Goal: Register for event/course

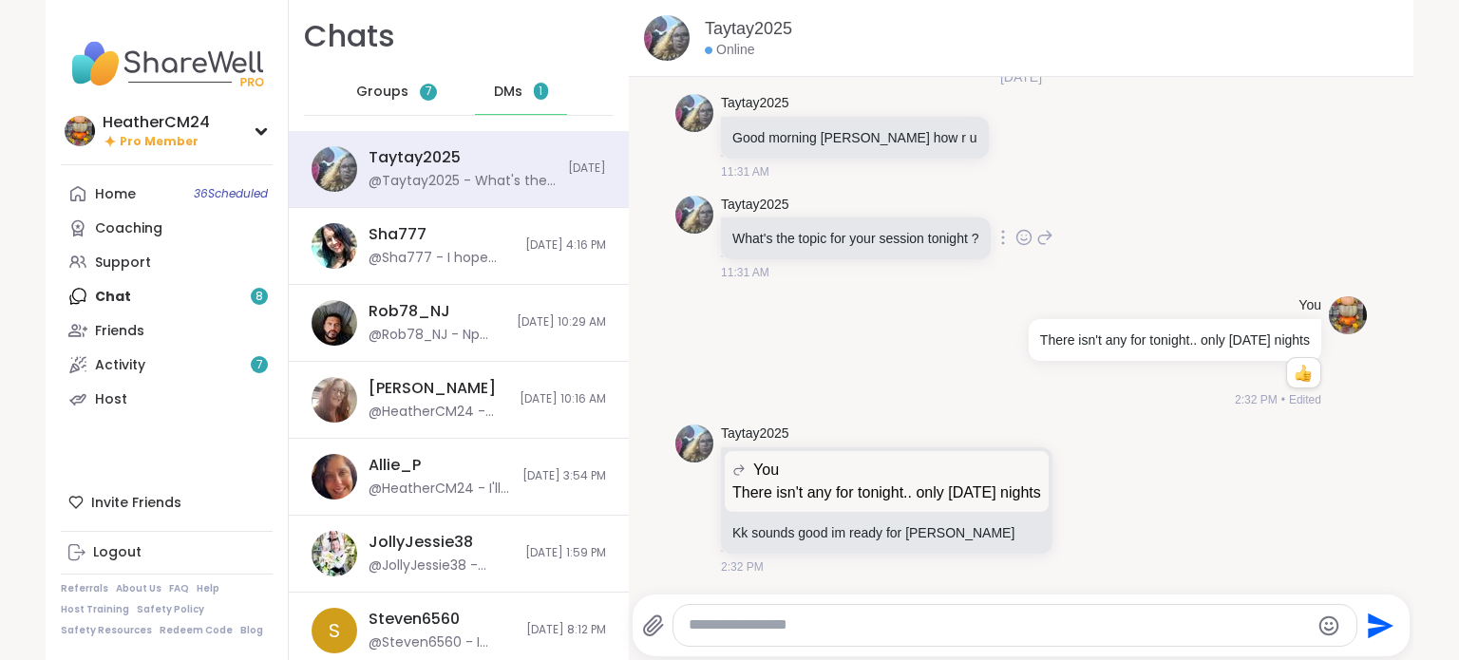
scroll to position [17575, 0]
click at [502, 92] on span "DMs" at bounding box center [508, 92] width 29 height 19
click at [380, 86] on span "Groups" at bounding box center [382, 92] width 52 height 19
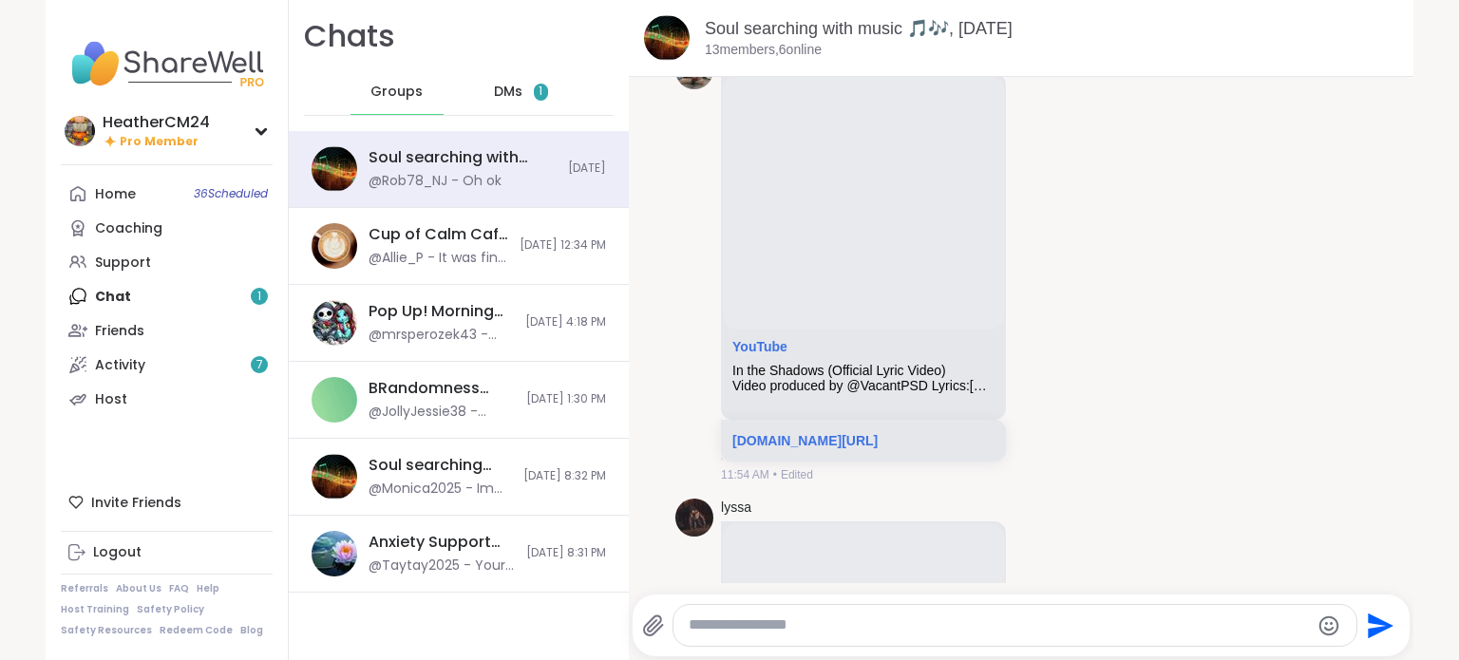
scroll to position [1925, 0]
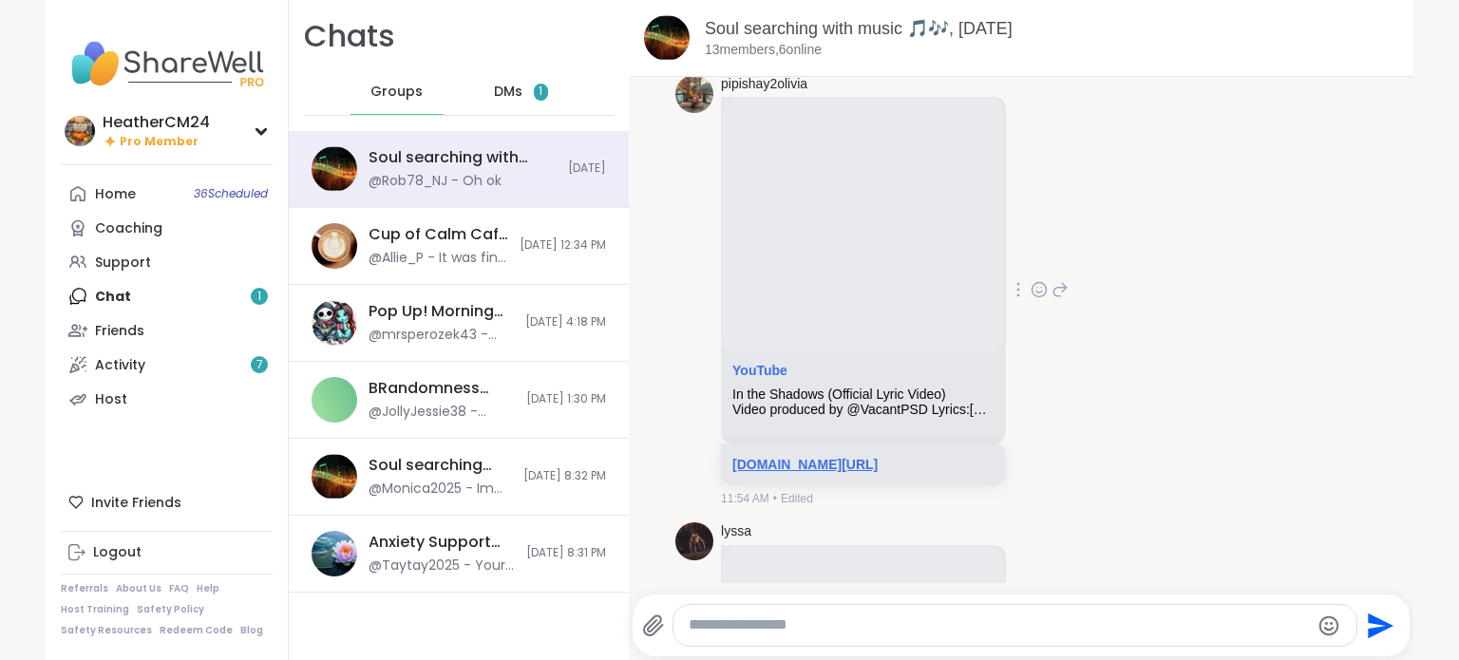
click at [824, 472] on link "[DOMAIN_NAME][URL]" at bounding box center [805, 464] width 145 height 15
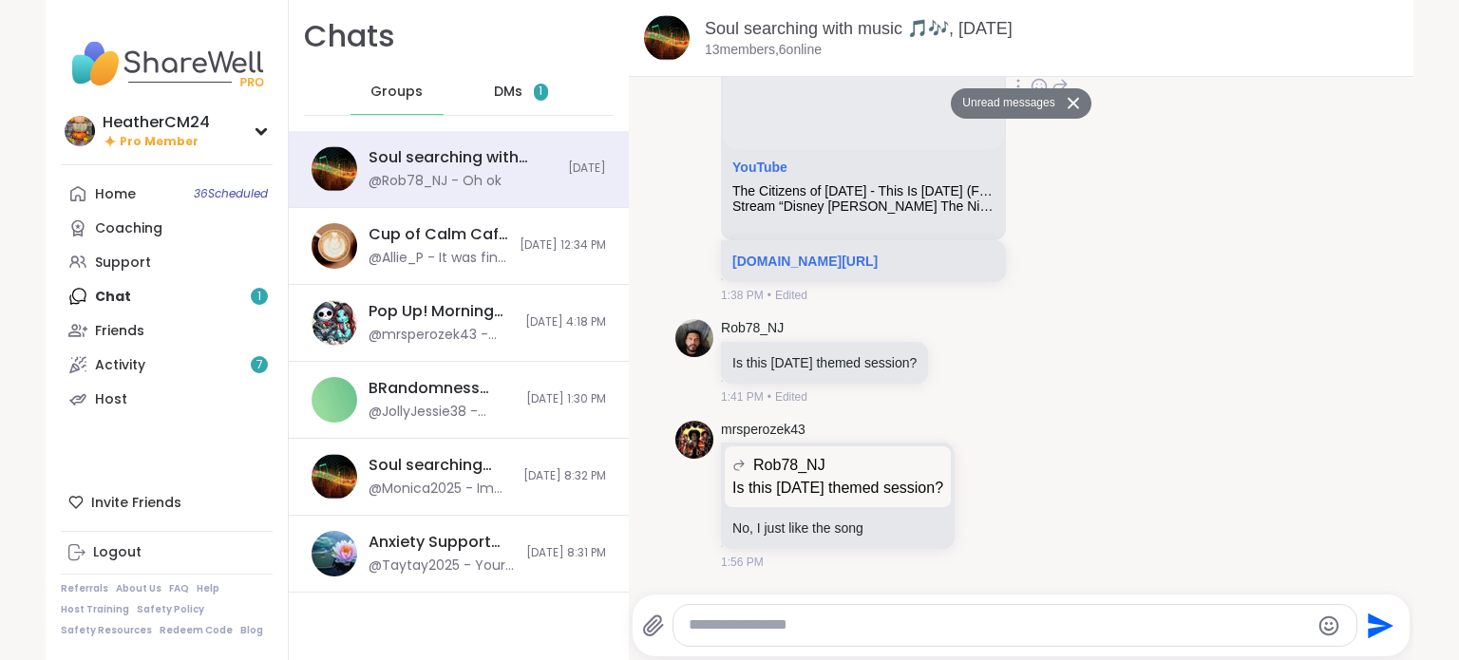
scroll to position [4704, 0]
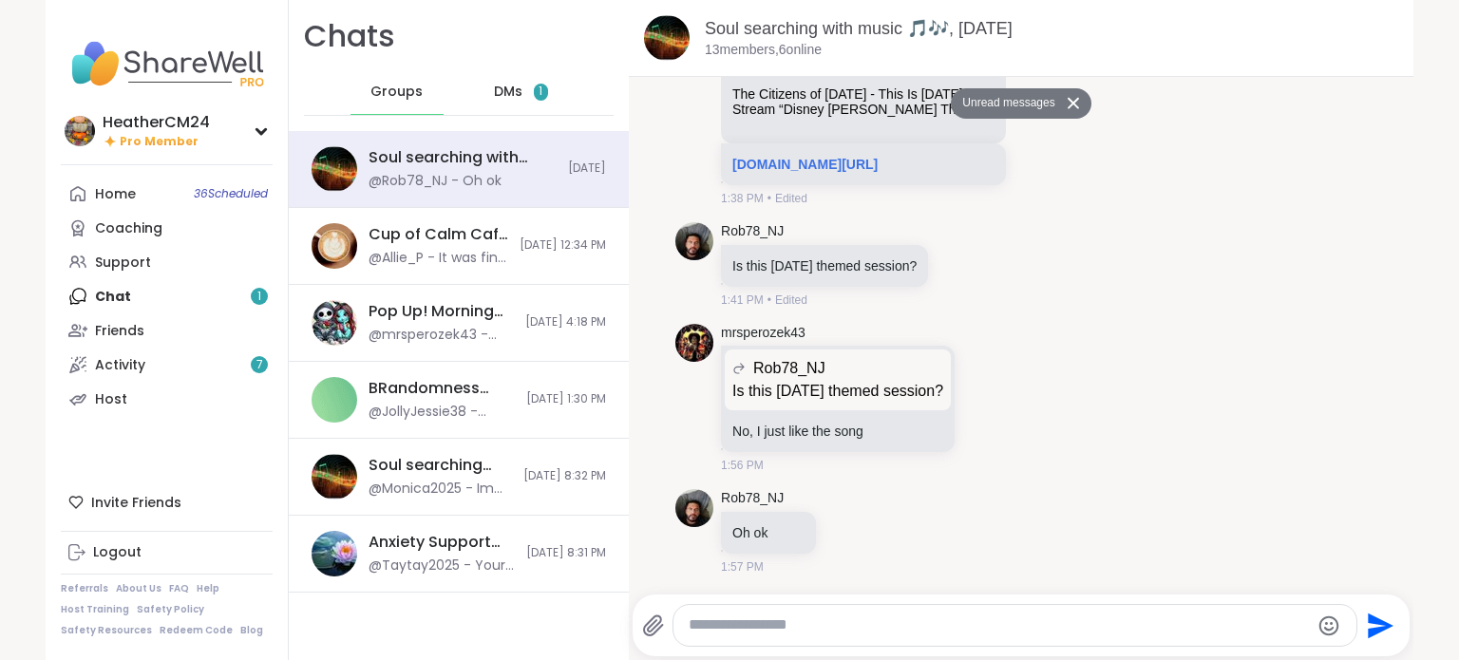
click at [494, 86] on span "DMs" at bounding box center [508, 92] width 29 height 19
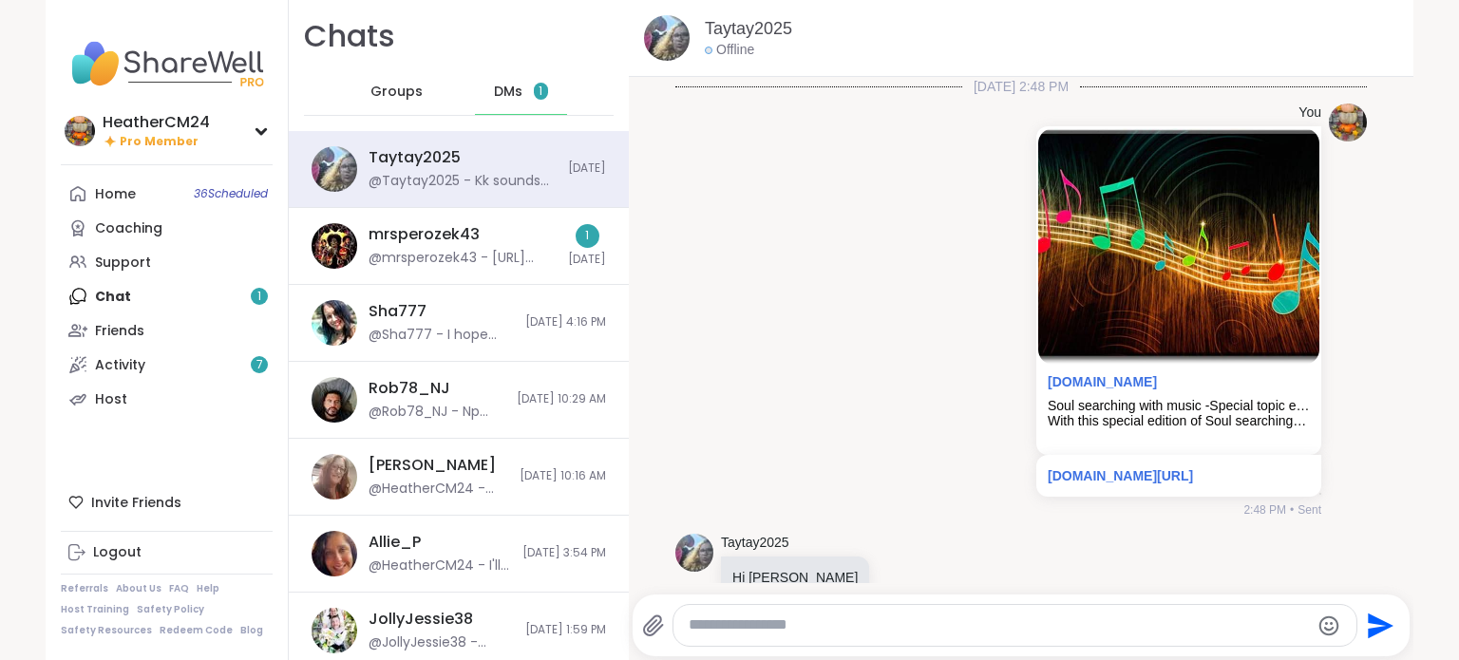
scroll to position [17575, 0]
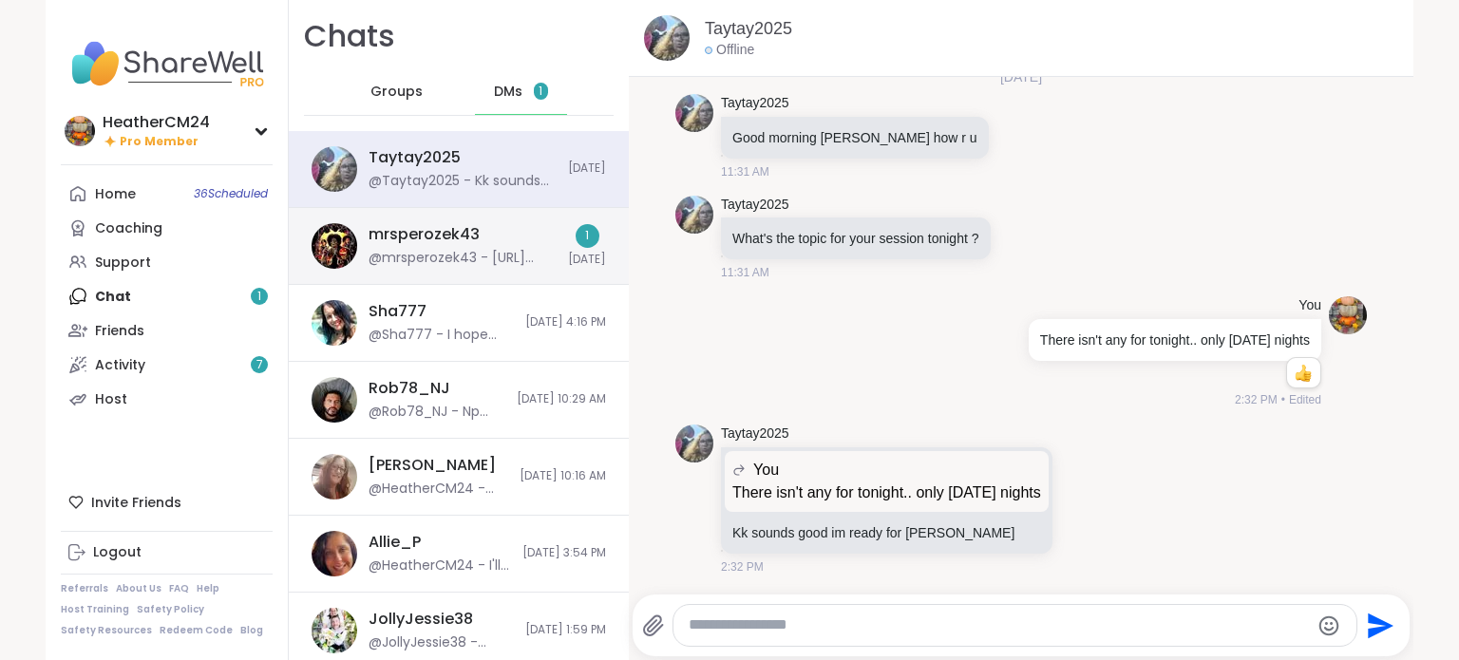
click at [471, 236] on div "mrsperozek43 @mrsperozek43 - [URL][DOMAIN_NAME]" at bounding box center [463, 246] width 188 height 44
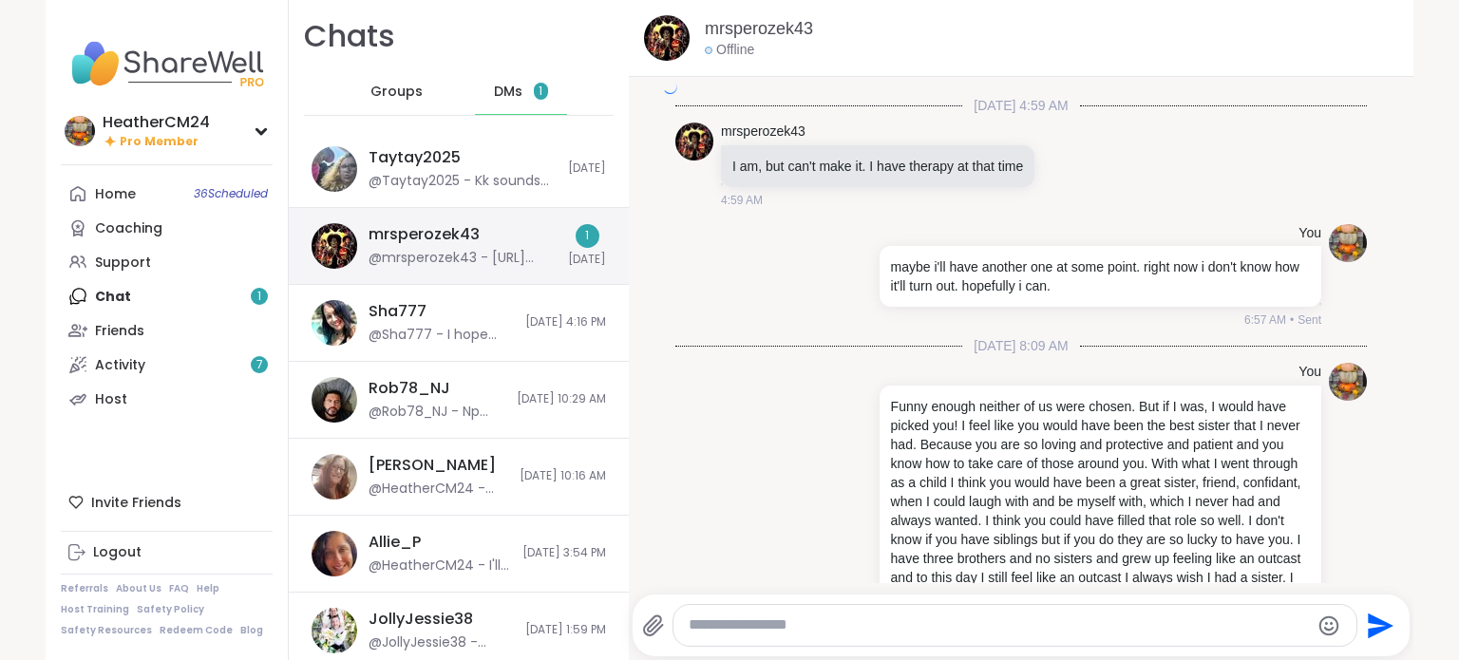
scroll to position [6290, 0]
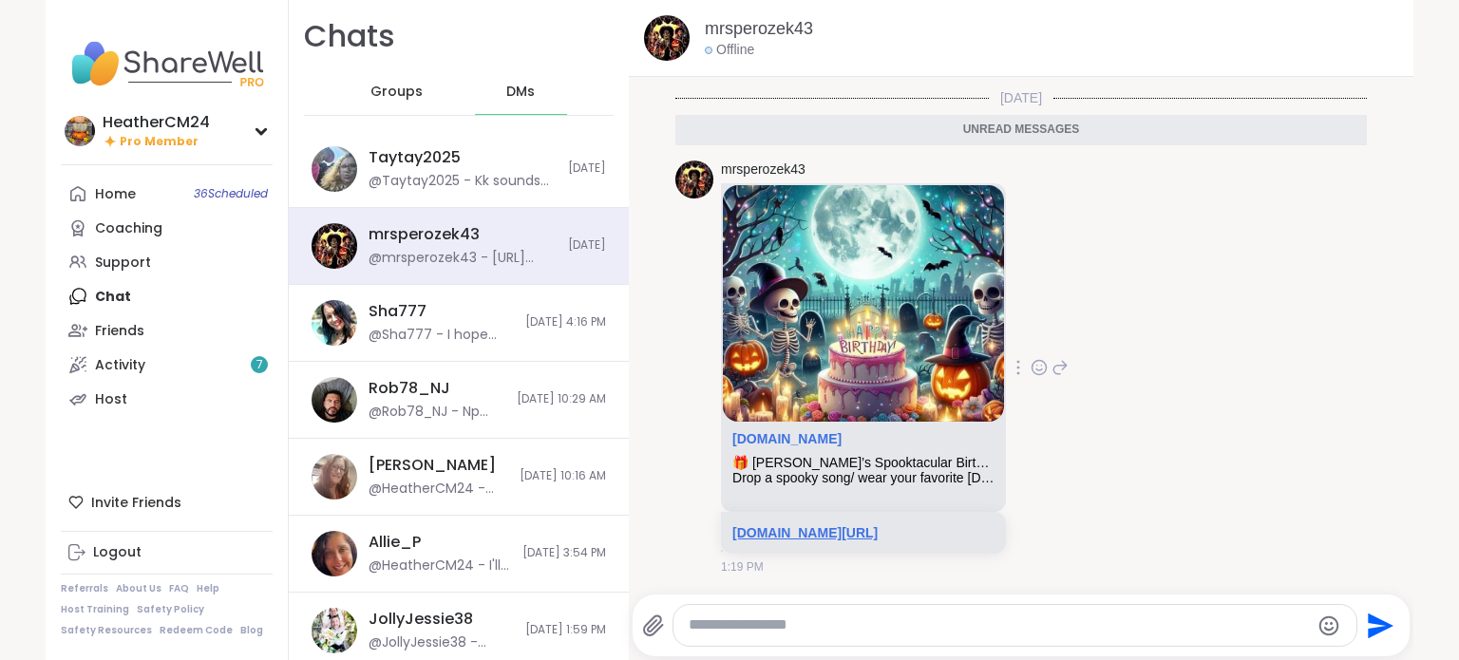
click at [877, 525] on link "[DOMAIN_NAME][URL]" at bounding box center [805, 532] width 145 height 15
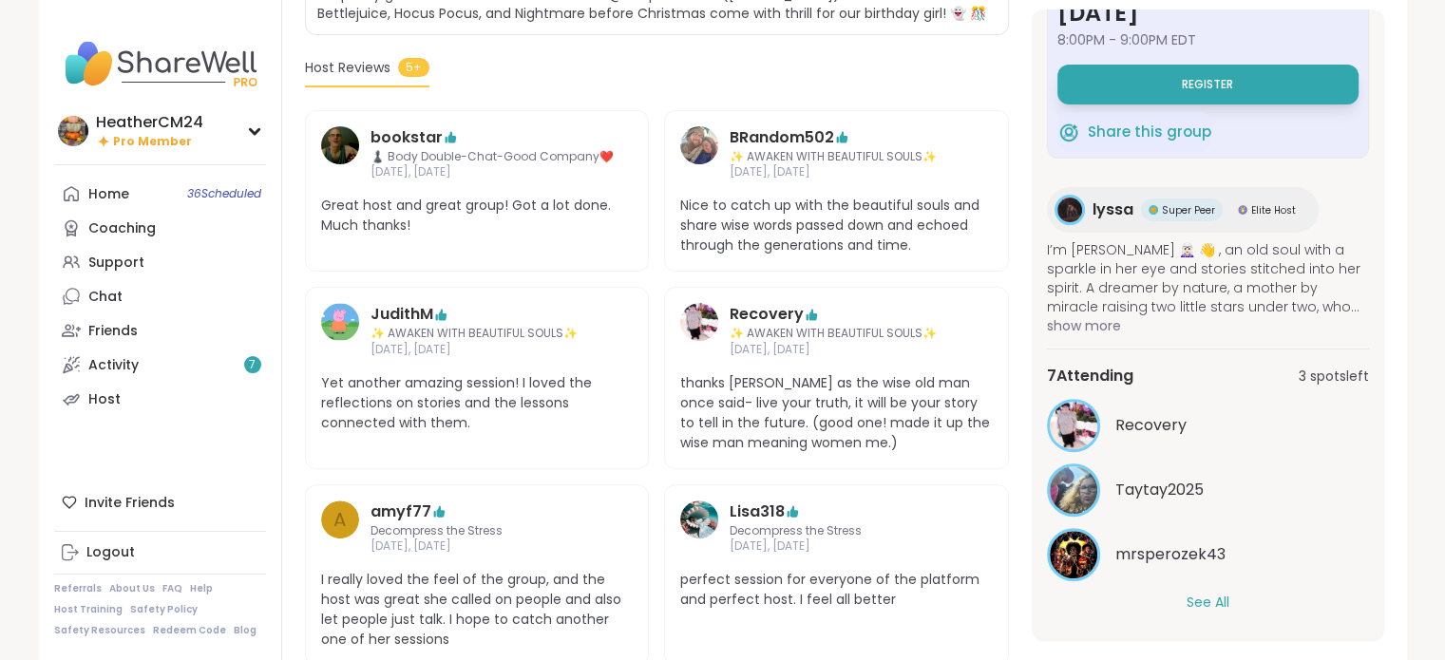
scroll to position [532, 0]
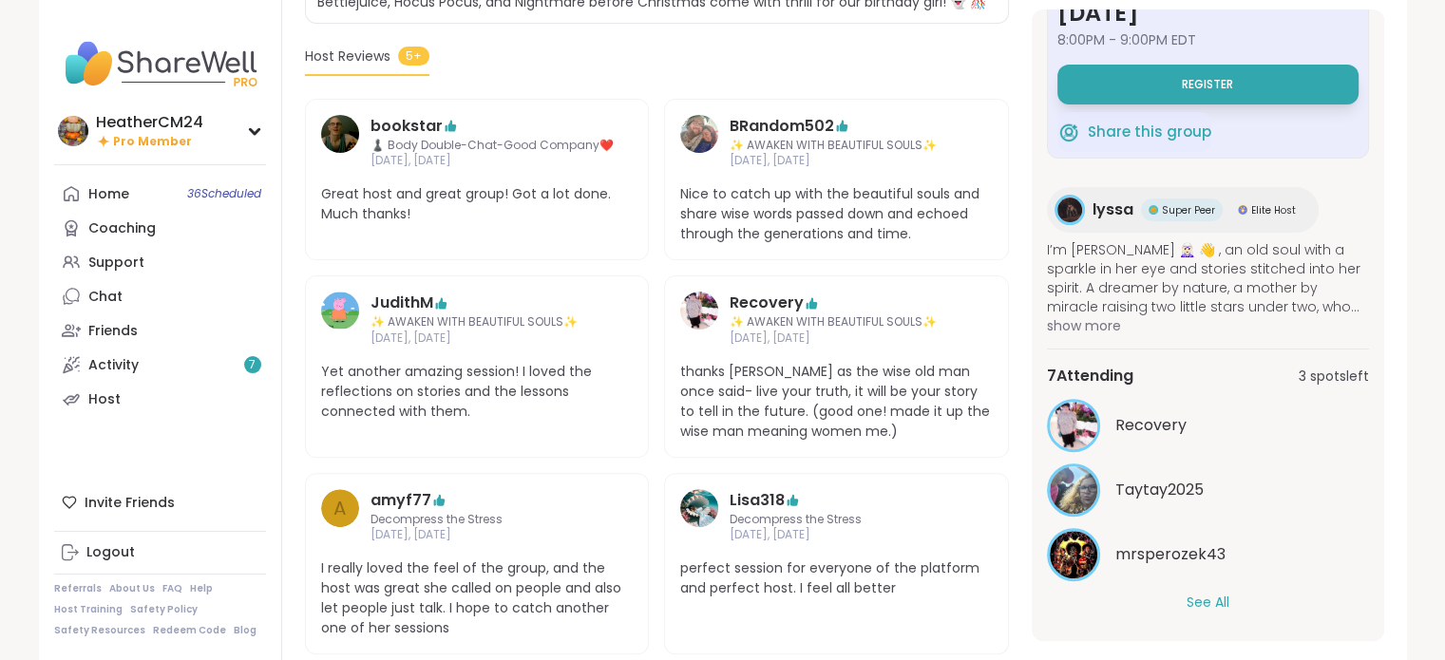
click at [1205, 593] on button "See All" at bounding box center [1208, 603] width 43 height 20
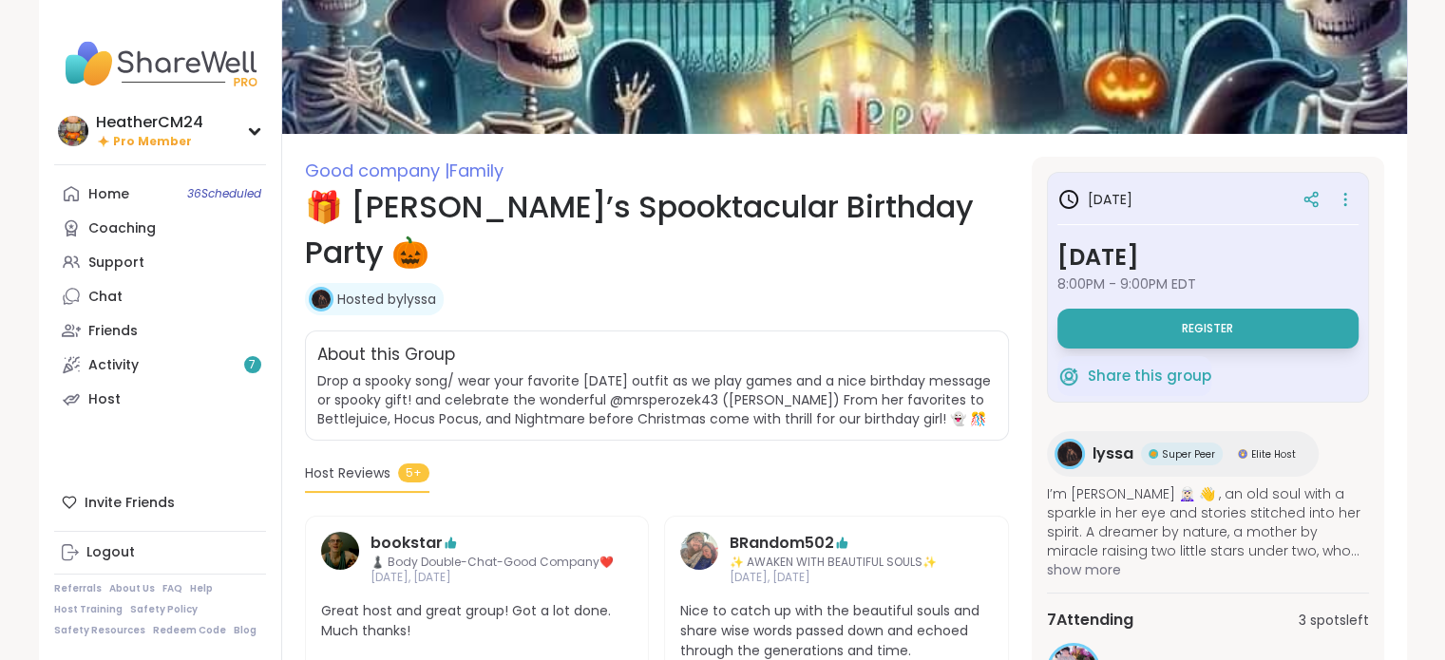
scroll to position [105, 0]
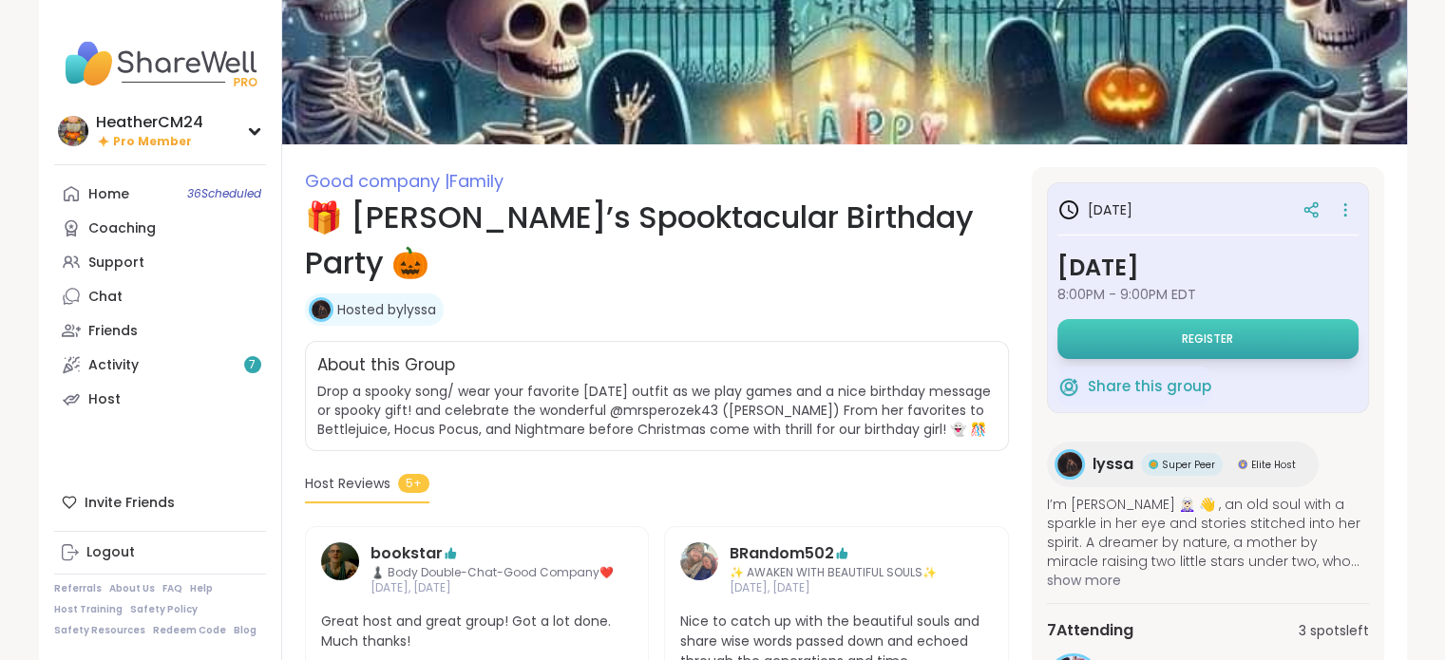
click at [1168, 337] on button "Register" at bounding box center [1207, 339] width 301 height 40
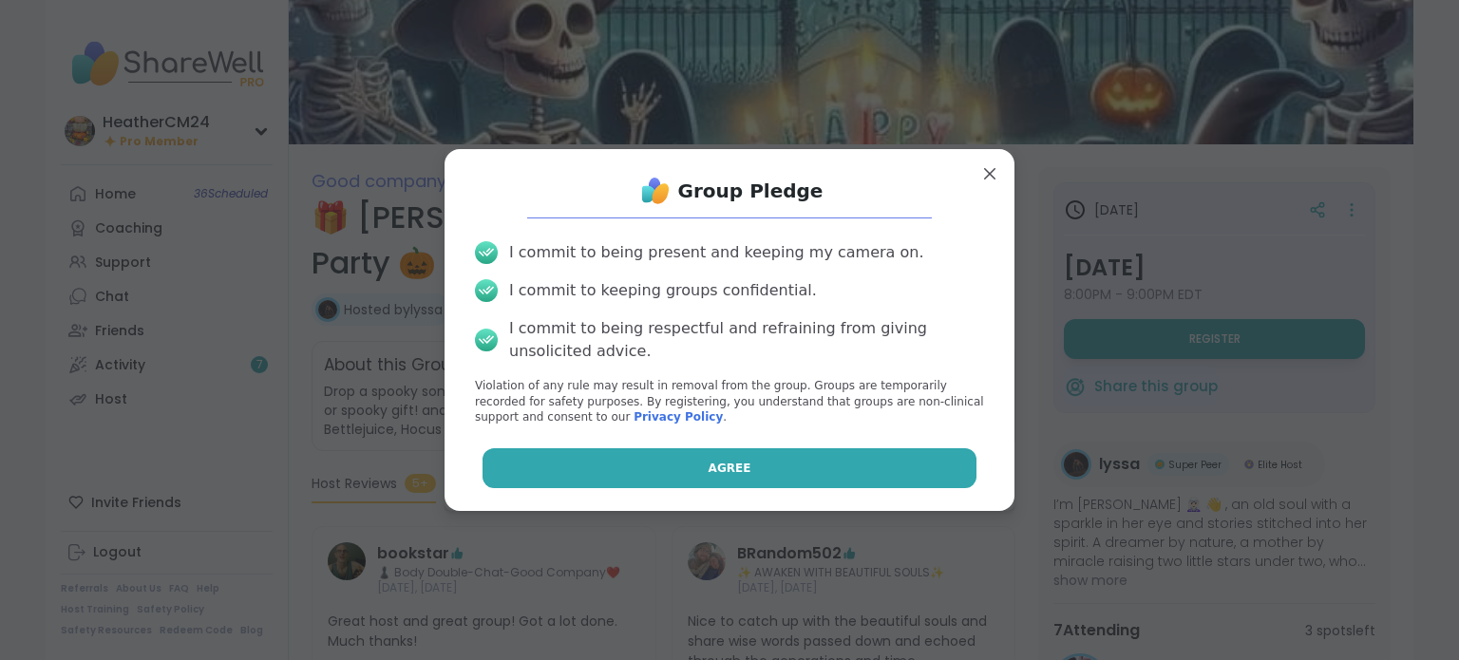
click at [812, 469] on button "Agree" at bounding box center [730, 468] width 495 height 40
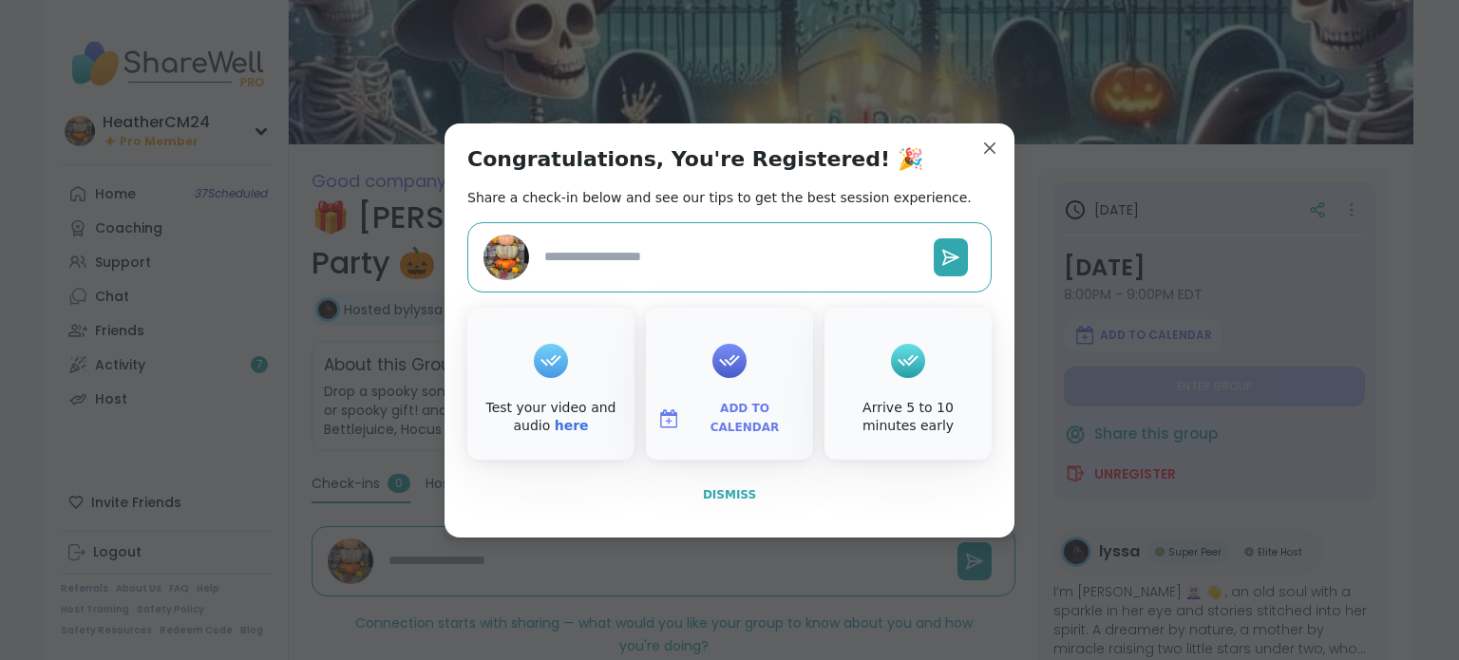
click at [733, 497] on span "Dismiss" at bounding box center [729, 494] width 53 height 13
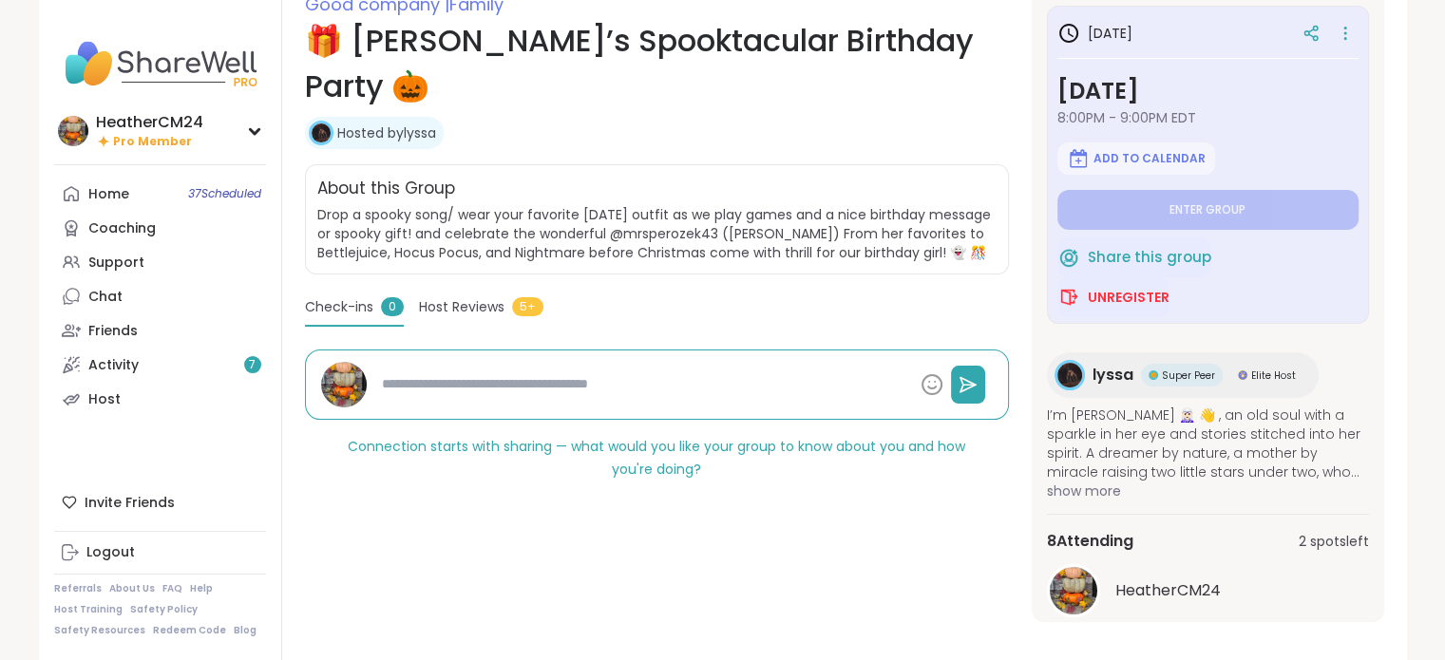
scroll to position [285, 0]
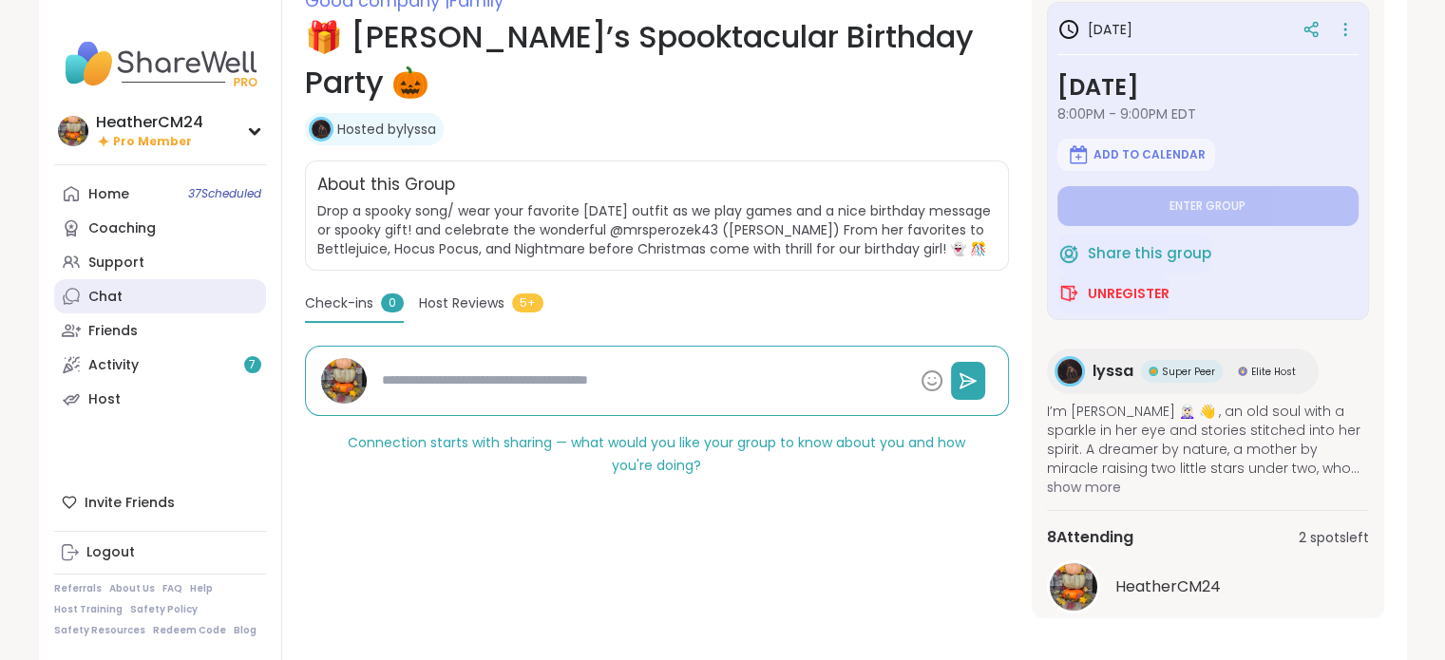
click at [95, 290] on div "Chat" at bounding box center [105, 297] width 34 height 19
type textarea "*"
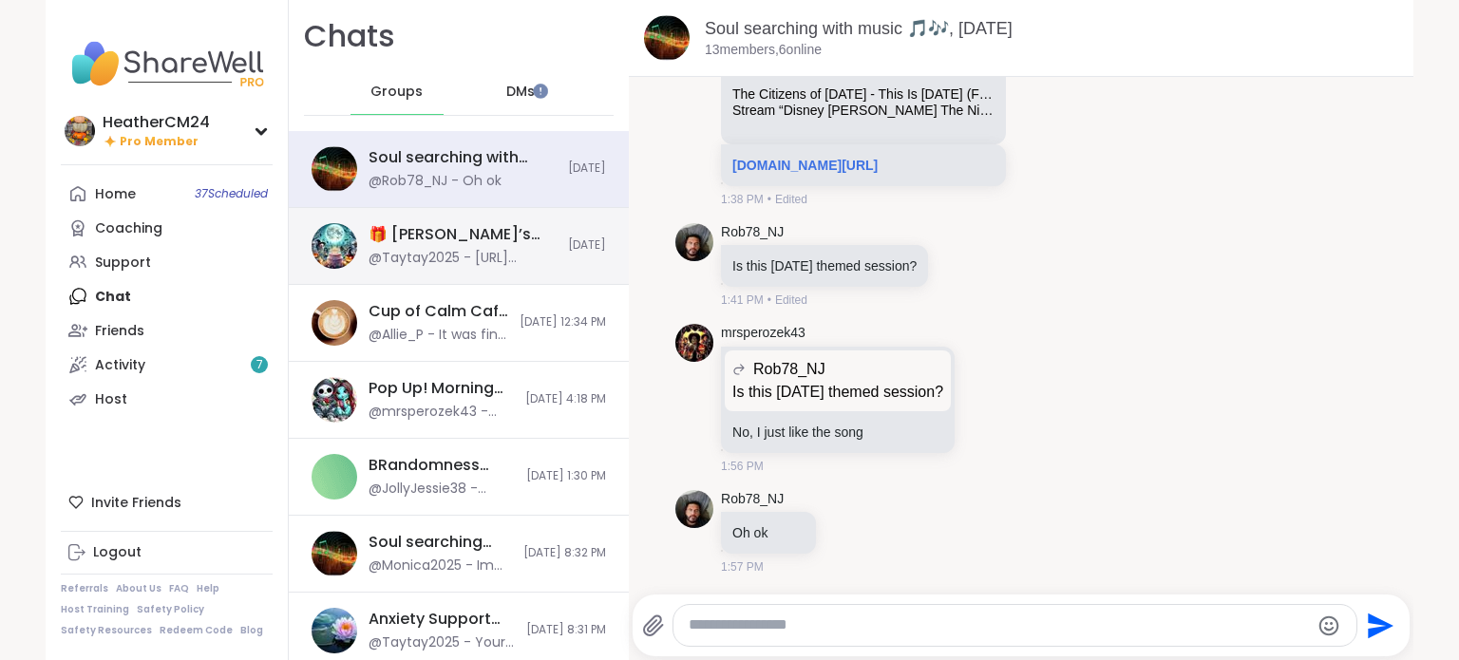
click at [394, 231] on div "🎁 Lynette’s Spooktacular Birthday Party 🎃 , Oct 11" at bounding box center [463, 234] width 188 height 21
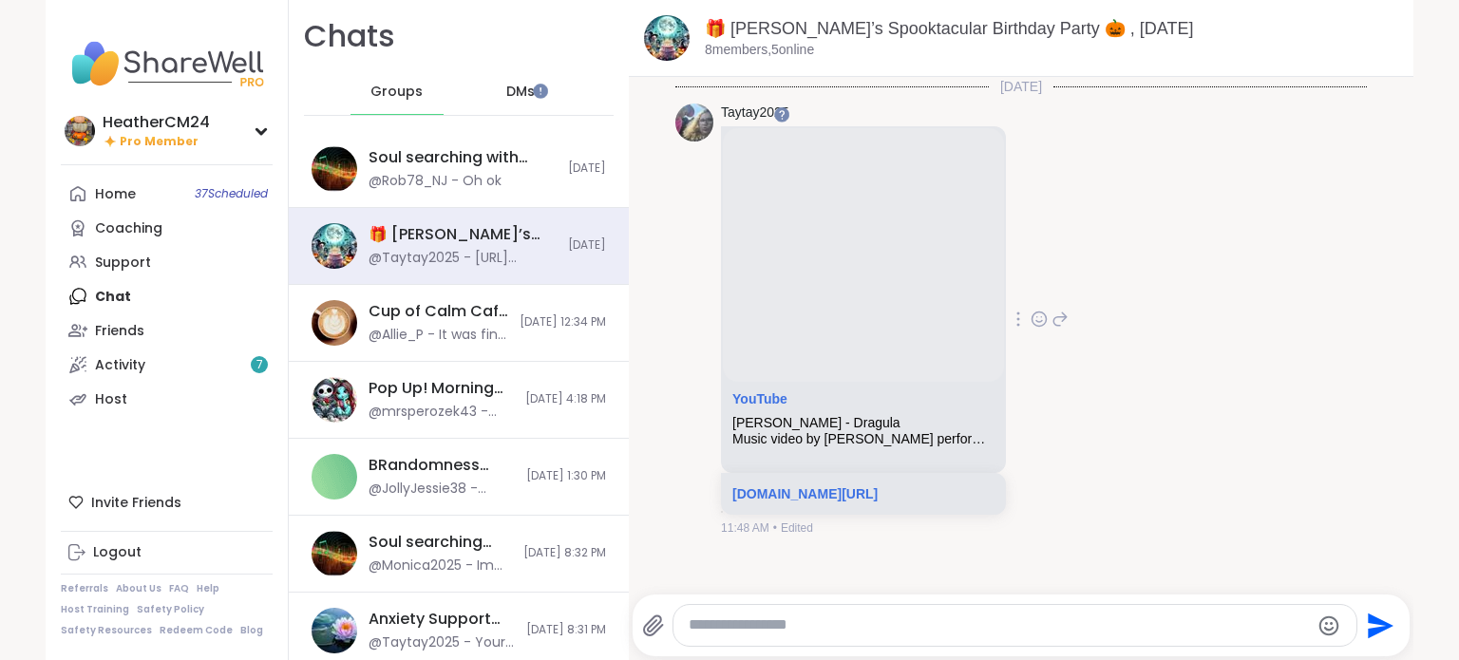
scroll to position [4, 0]
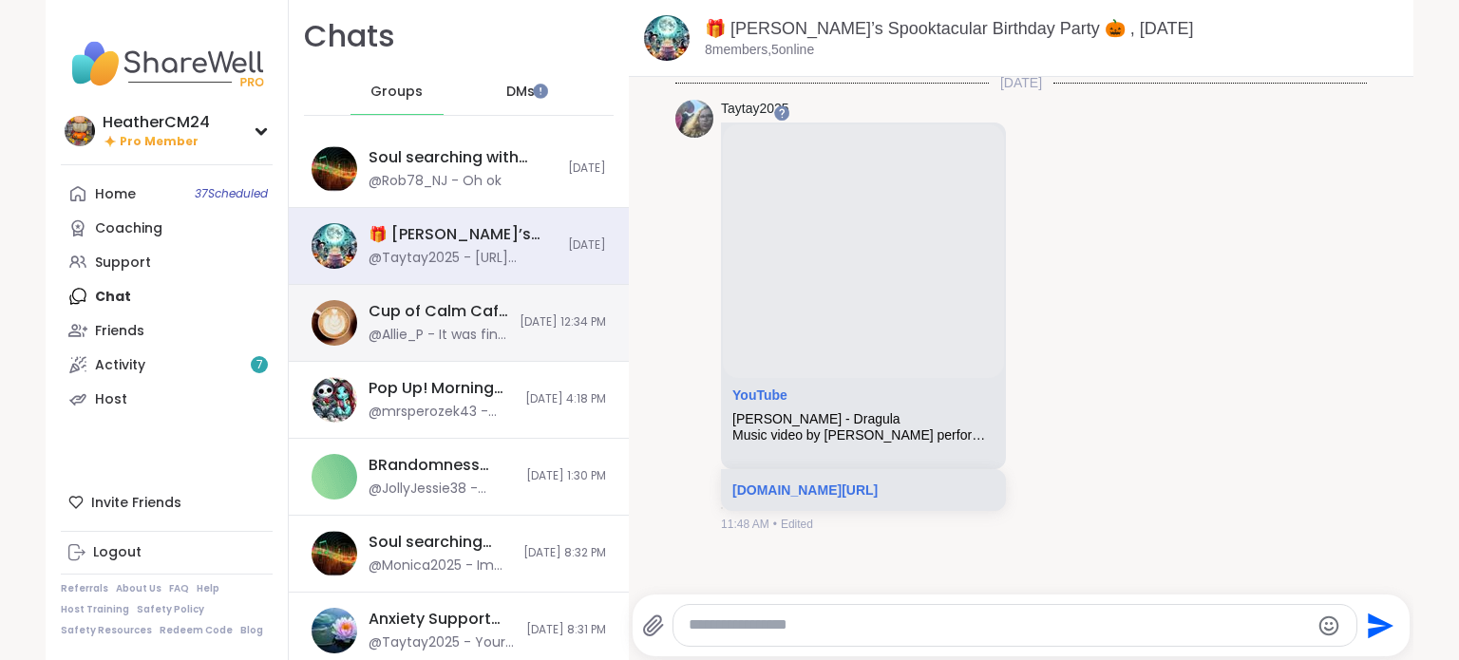
click at [450, 321] on div "Cup of Calm Cafe Wellness [DATE]" at bounding box center [439, 311] width 140 height 21
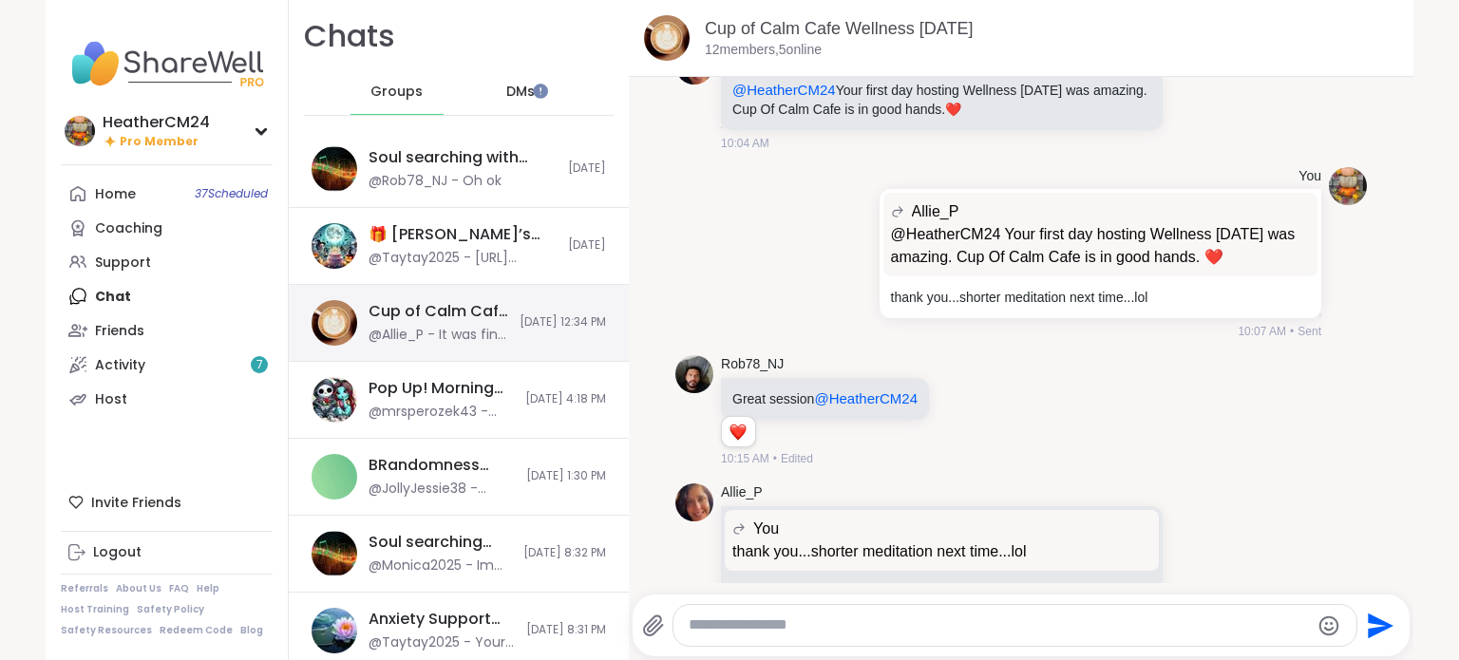
scroll to position [0, 0]
click at [1188, 559] on icon at bounding box center [1196, 568] width 17 height 19
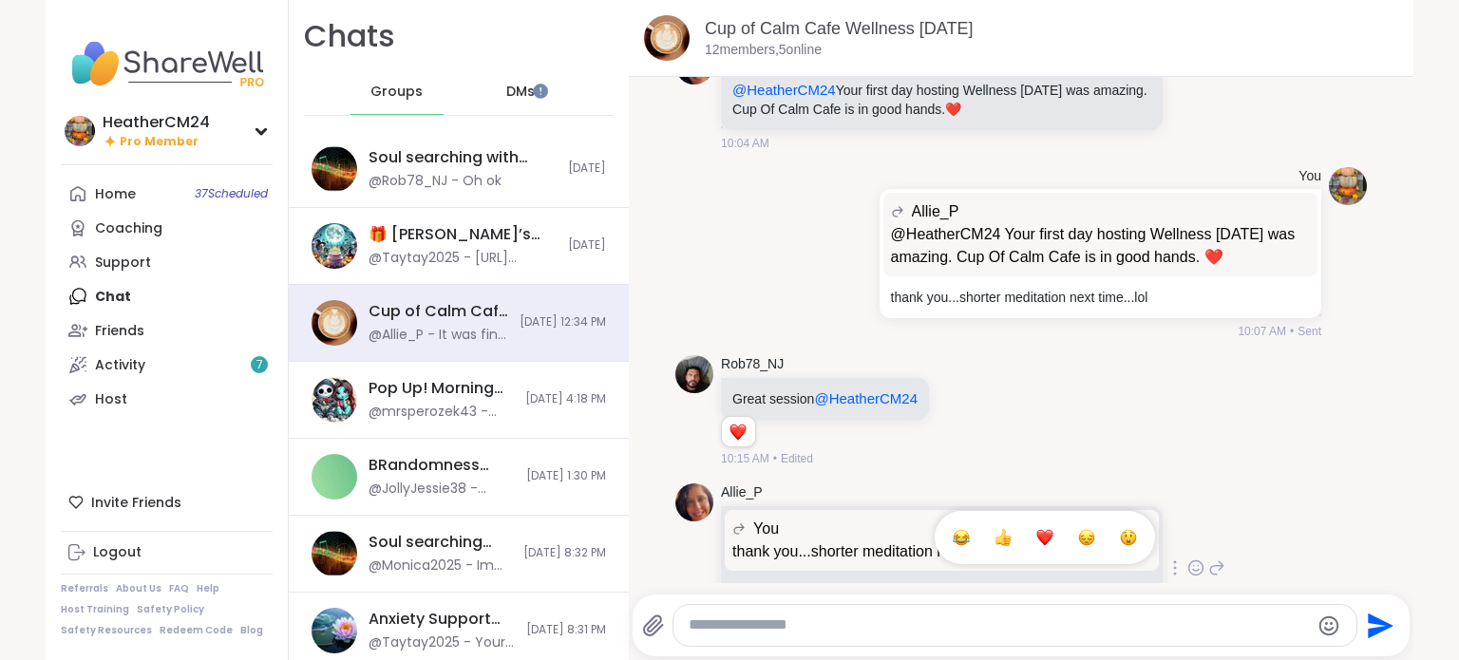
click at [1037, 529] on div "Select Reaction: Heart" at bounding box center [1045, 537] width 17 height 17
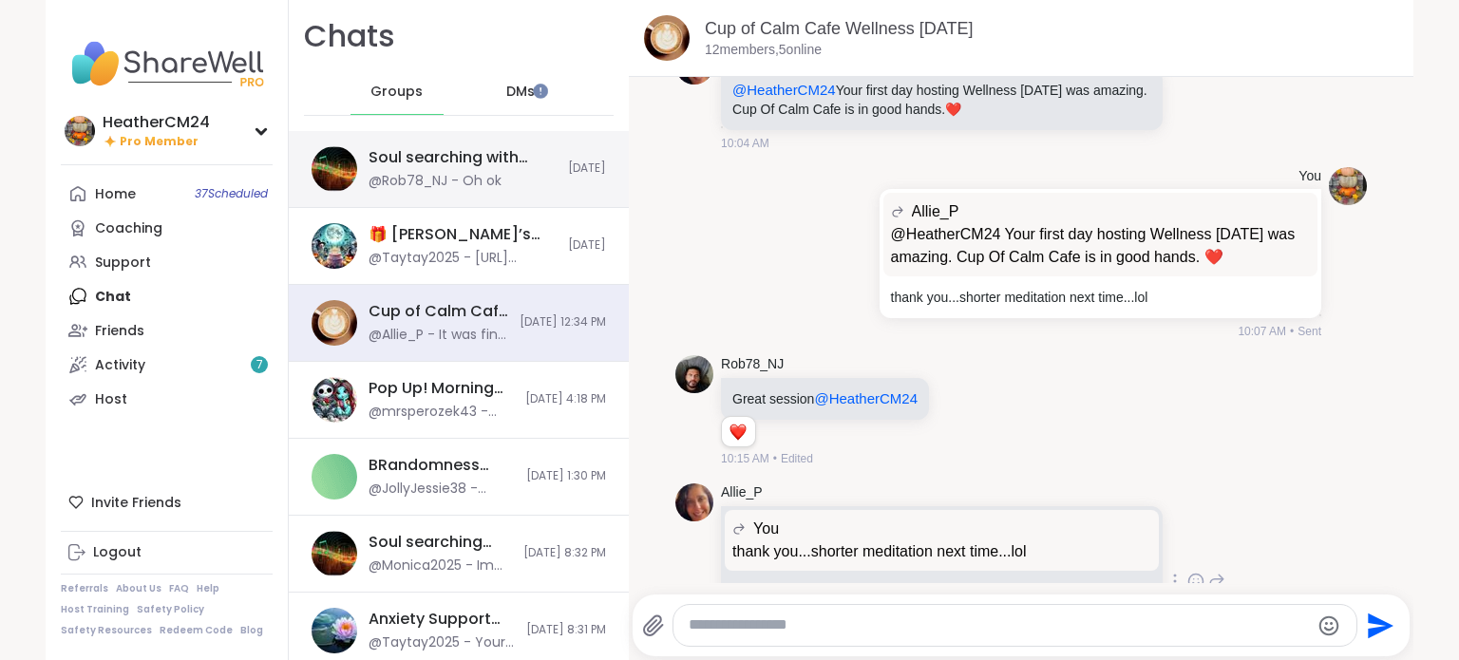
click at [399, 143] on div "Soul searching with music 🎵🎶, Oct 09 @Rob78_NJ - Oh ok Today" at bounding box center [459, 169] width 340 height 77
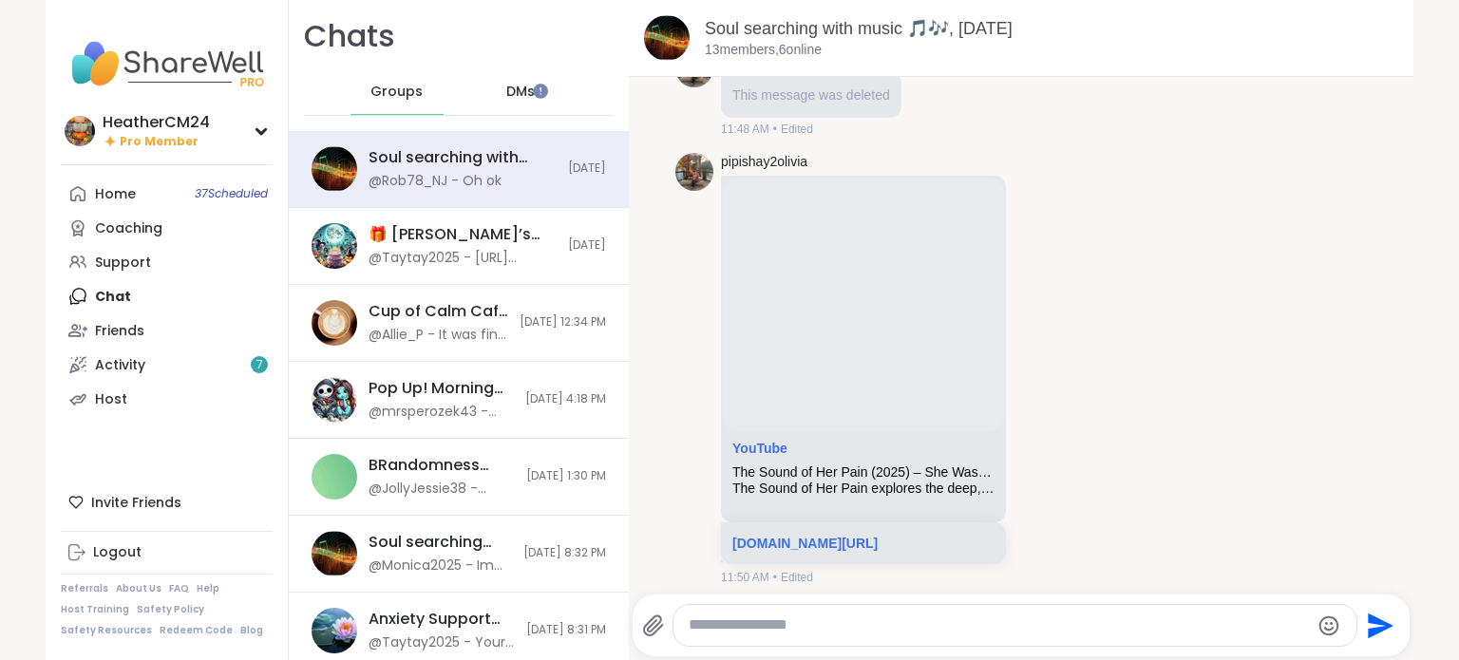
scroll to position [973, 0]
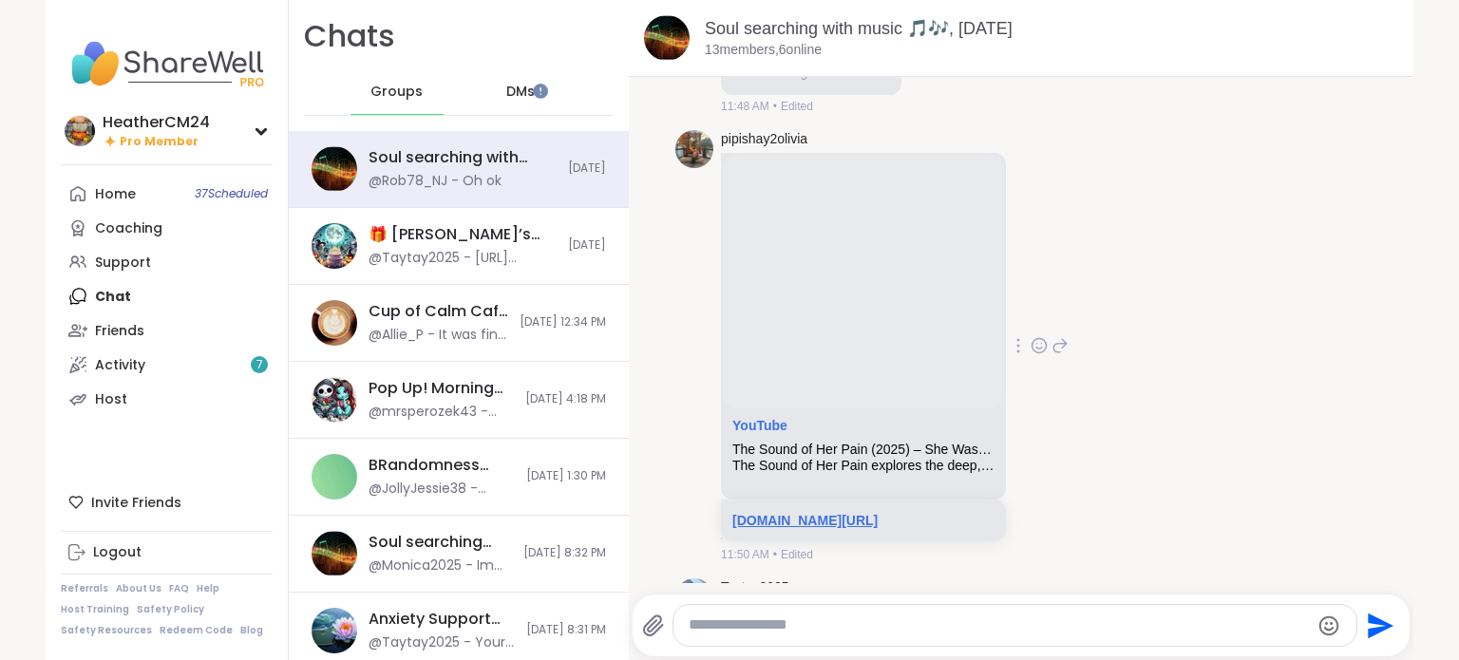
click at [757, 520] on link "[DOMAIN_NAME][URL]" at bounding box center [805, 520] width 145 height 15
click at [157, 200] on link "Home 37 Scheduled" at bounding box center [167, 194] width 212 height 34
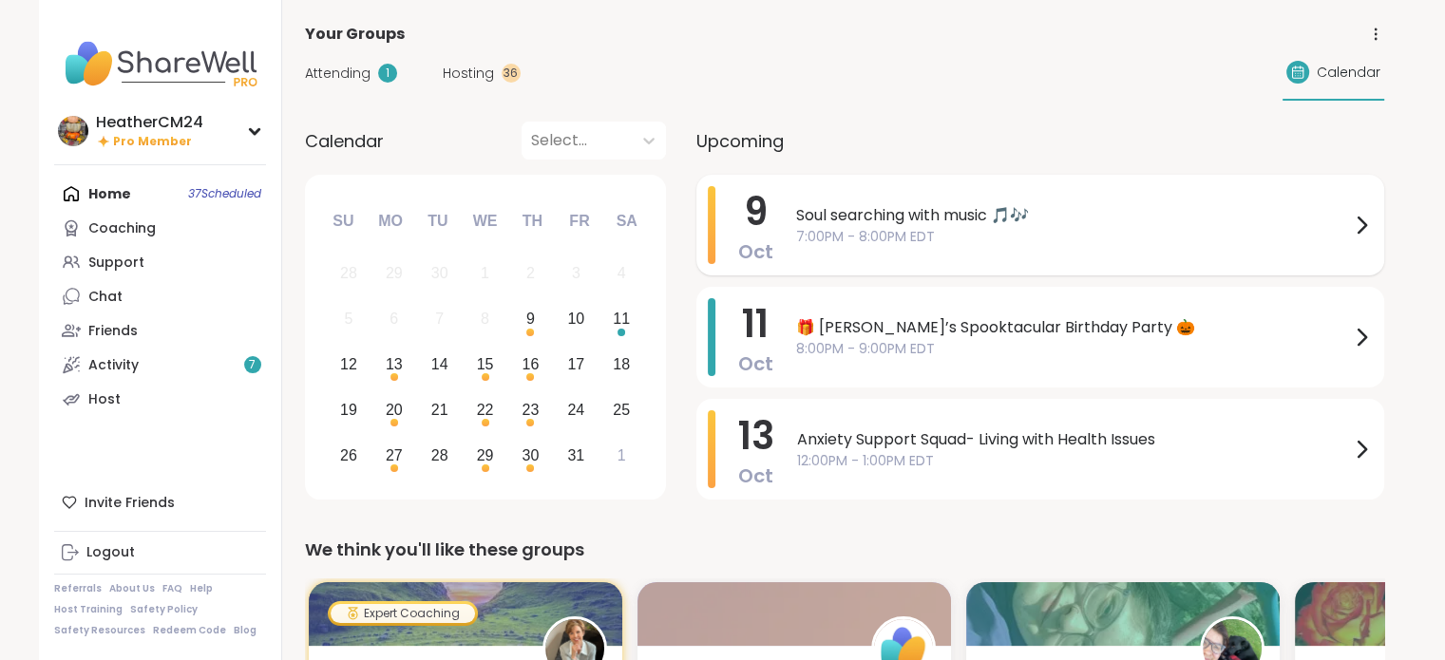
click at [867, 246] on span "7:00PM - 8:00PM EDT" at bounding box center [1073, 237] width 554 height 20
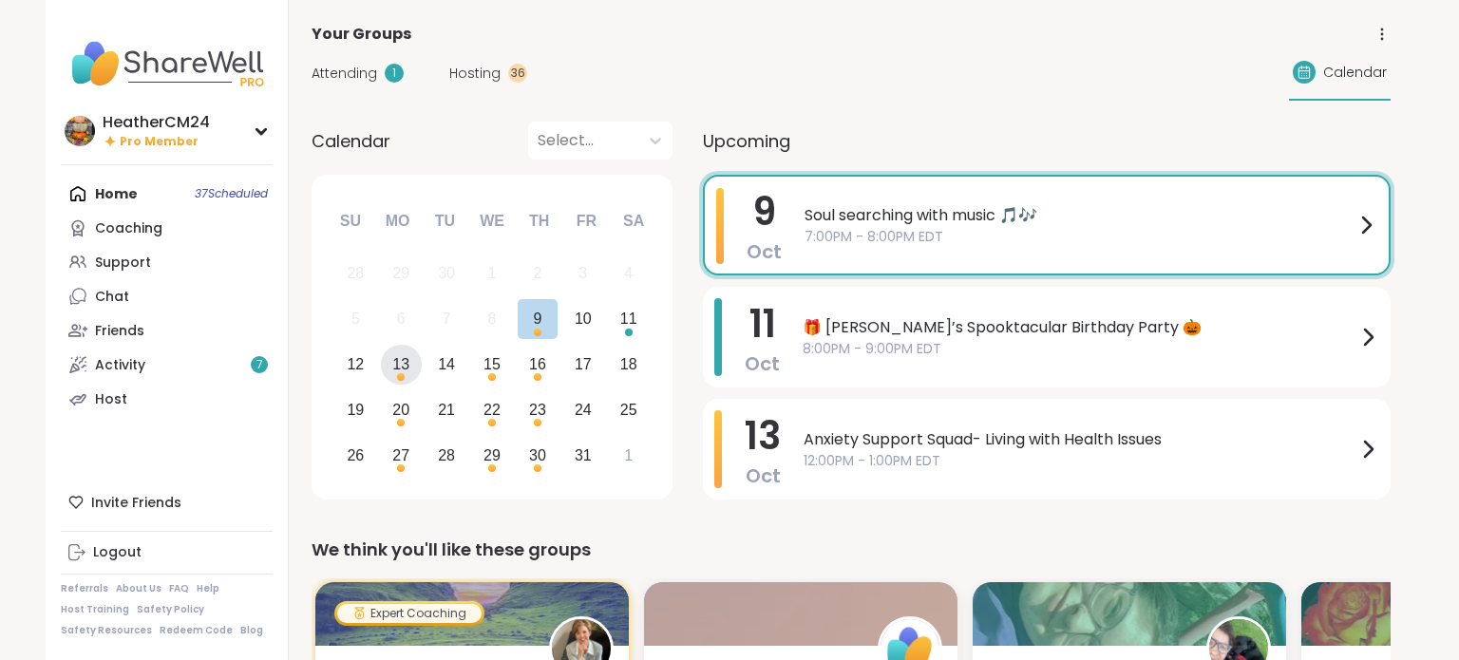
click at [408, 370] on div "13" at bounding box center [401, 365] width 41 height 41
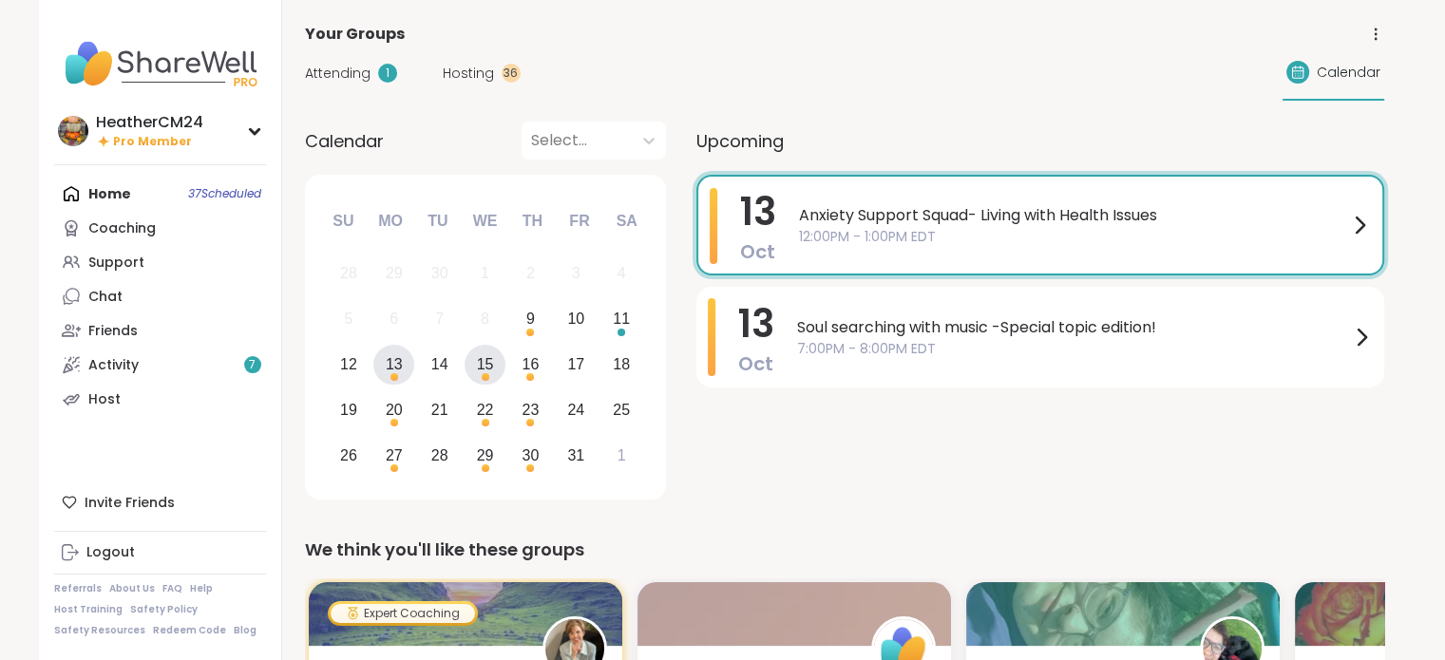
click at [487, 371] on div "15" at bounding box center [485, 365] width 17 height 26
click at [524, 368] on div "16" at bounding box center [531, 365] width 17 height 26
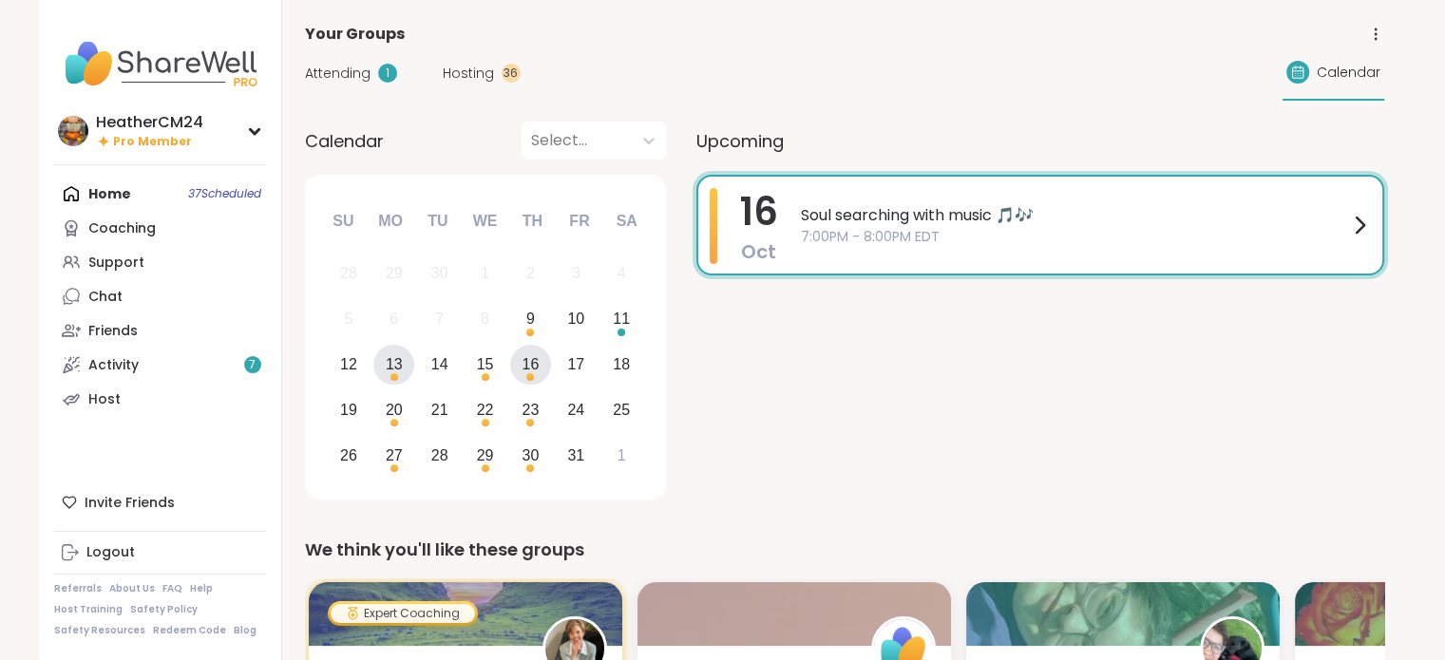
click at [400, 371] on div "13" at bounding box center [394, 365] width 17 height 26
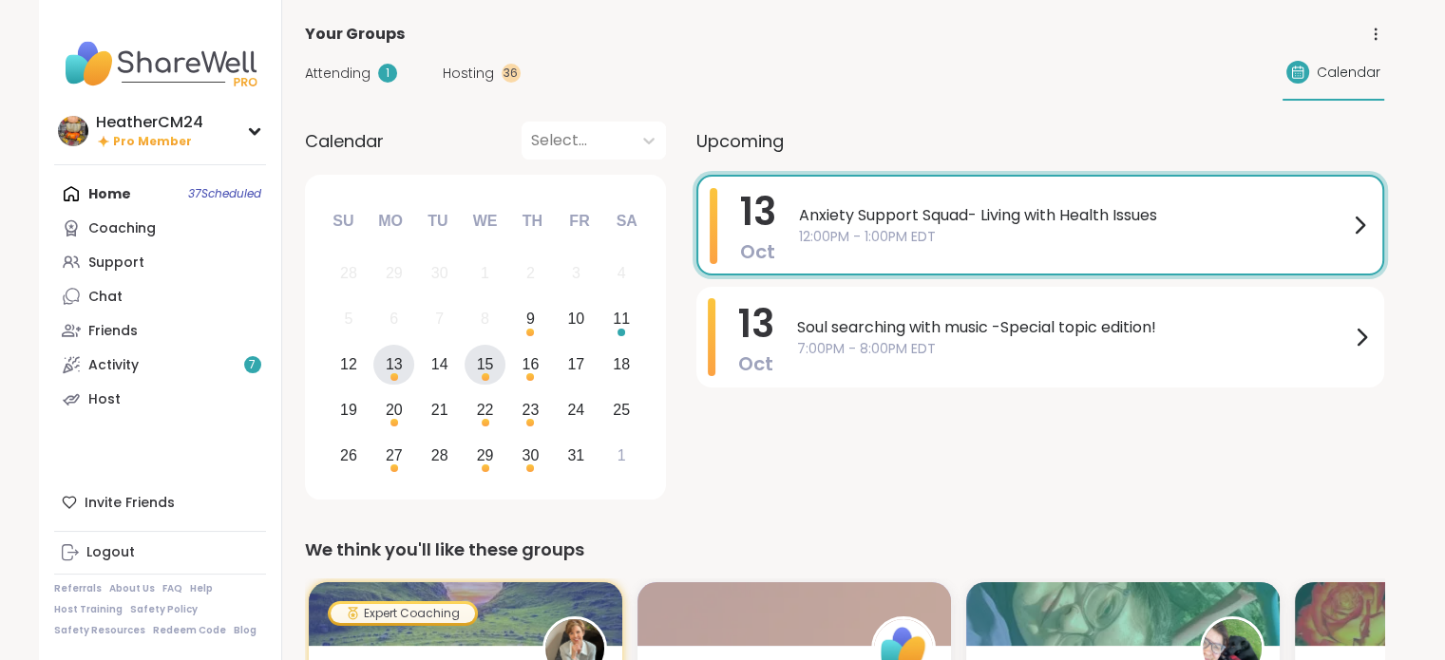
click at [494, 378] on div "15" at bounding box center [485, 365] width 41 height 41
click at [543, 374] on div "16" at bounding box center [530, 365] width 41 height 41
